Goal: Transaction & Acquisition: Book appointment/travel/reservation

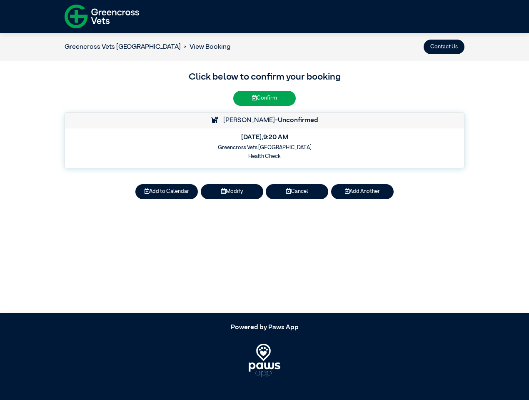
click at [444, 47] on button "Contact Us" at bounding box center [443, 47] width 41 height 15
click at [166, 191] on button "Add to Calendar" at bounding box center [166, 191] width 62 height 15
click at [232, 191] on button "Modify" at bounding box center [232, 191] width 62 height 15
click at [297, 191] on button "Cancel" at bounding box center [297, 191] width 62 height 15
click at [362, 191] on button "Add Another" at bounding box center [362, 191] width 62 height 15
